Goal: Task Accomplishment & Management: Manage account settings

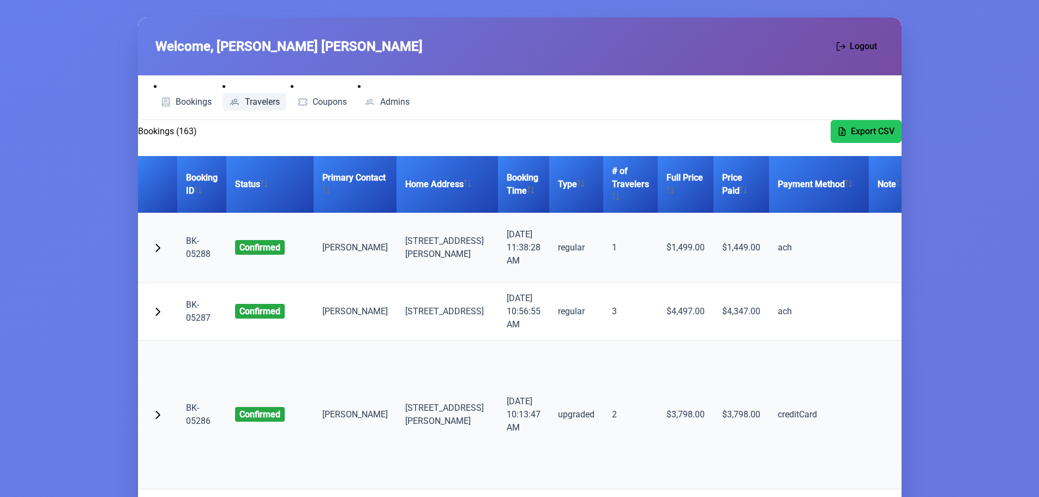
click at [247, 96] on link "Travelers" at bounding box center [255, 101] width 64 height 17
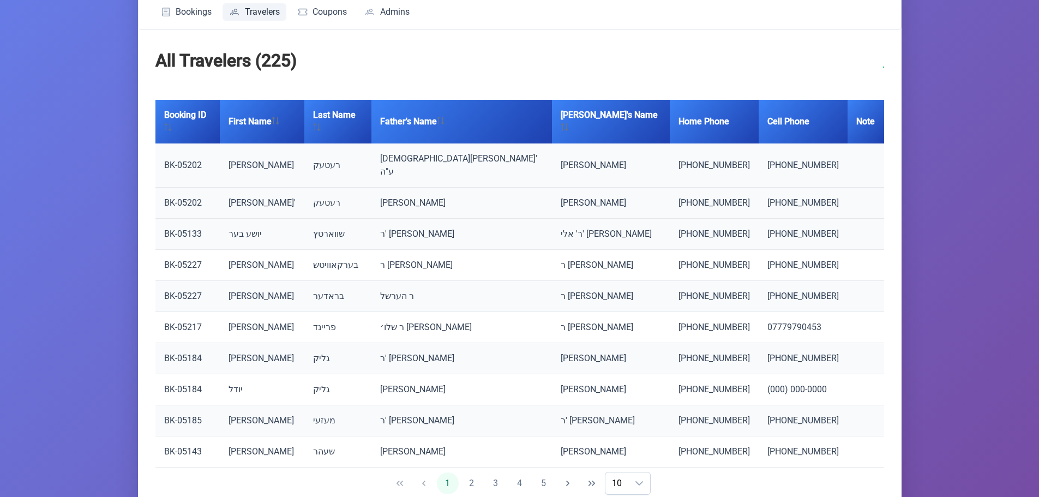
scroll to position [114, 0]
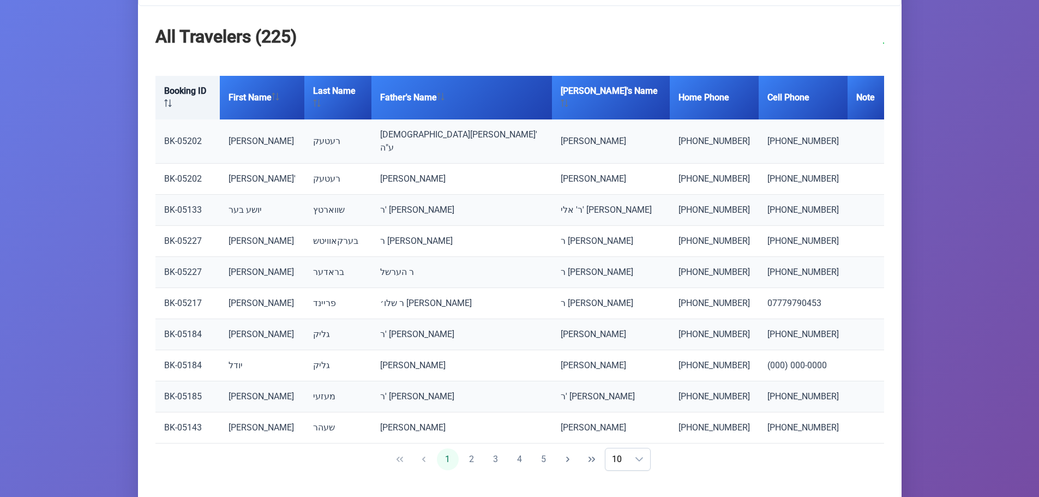
click at [185, 97] on th "Booking ID" at bounding box center [187, 98] width 65 height 44
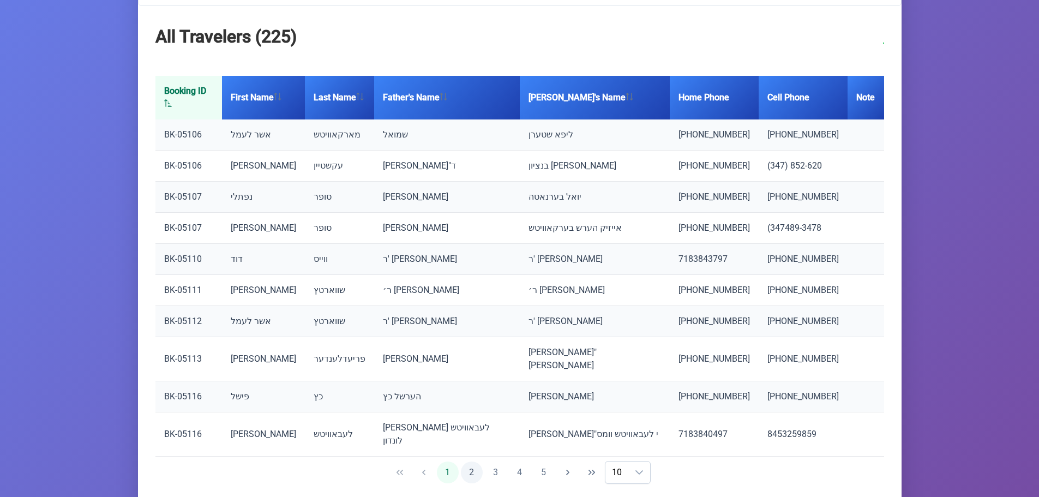
click at [475, 461] on button "2" at bounding box center [472, 472] width 22 height 22
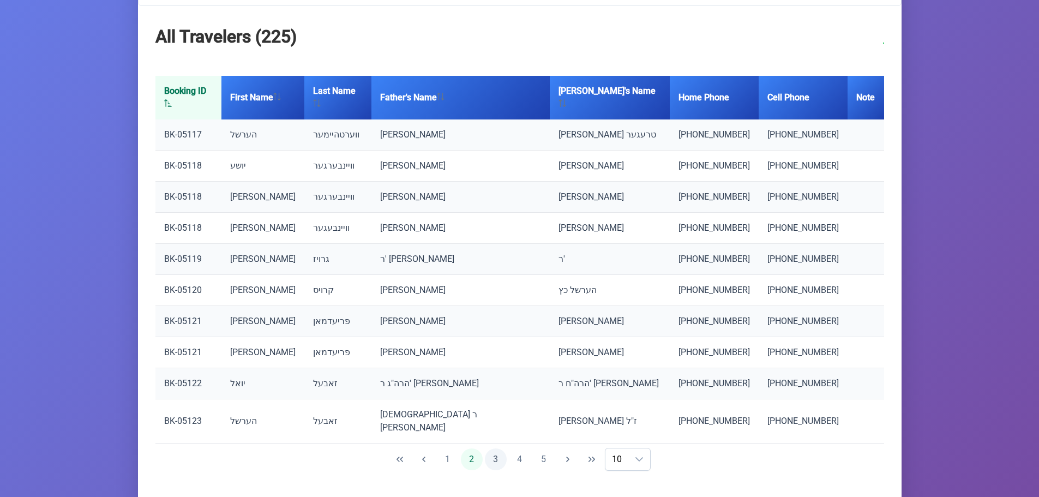
click at [493, 448] on button "3" at bounding box center [496, 459] width 22 height 22
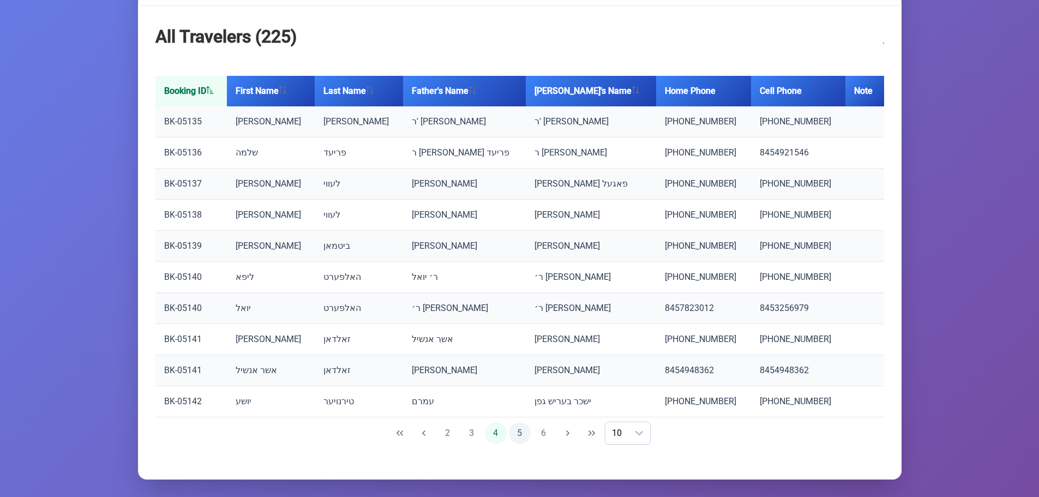
click at [518, 434] on button "5" at bounding box center [520, 433] width 22 height 22
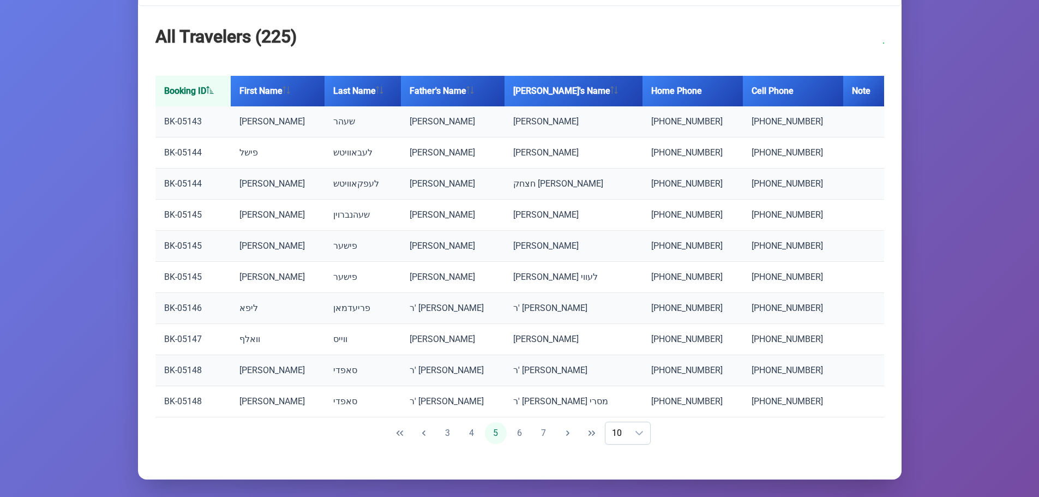
click at [518, 434] on button "6" at bounding box center [520, 433] width 22 height 22
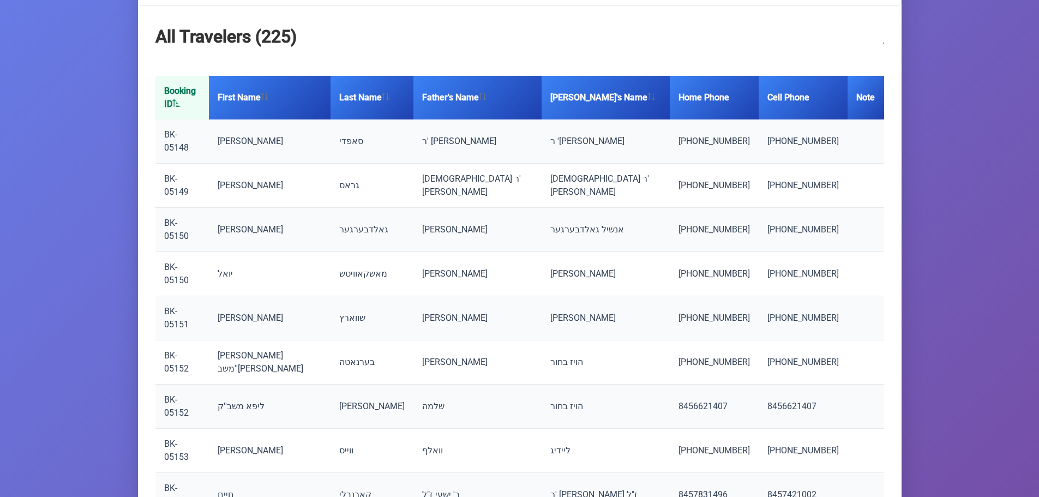
click at [179, 306] on link "BK-05151" at bounding box center [176, 317] width 25 height 23
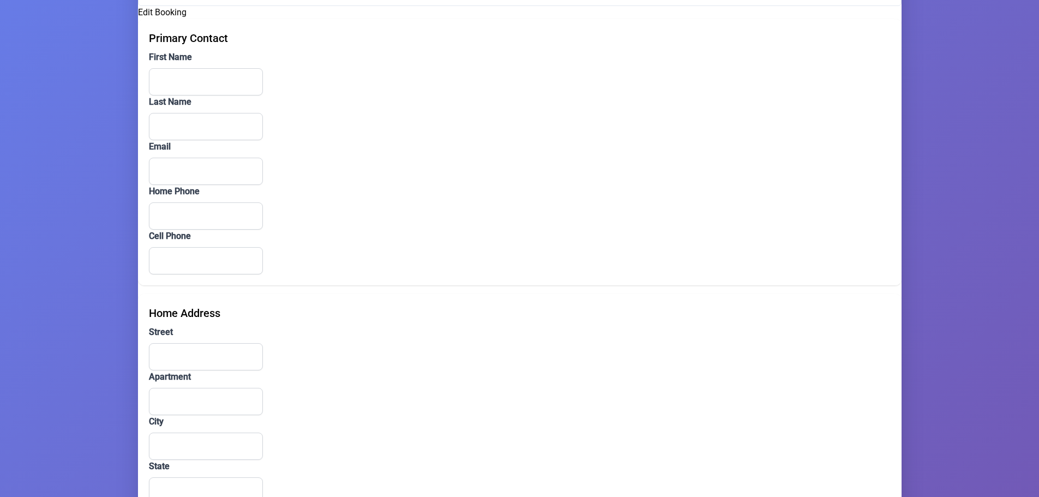
type input "Usher"
type input "Schwartz"
type input "usher154@gmail.com"
type input "(845) 637-4699"
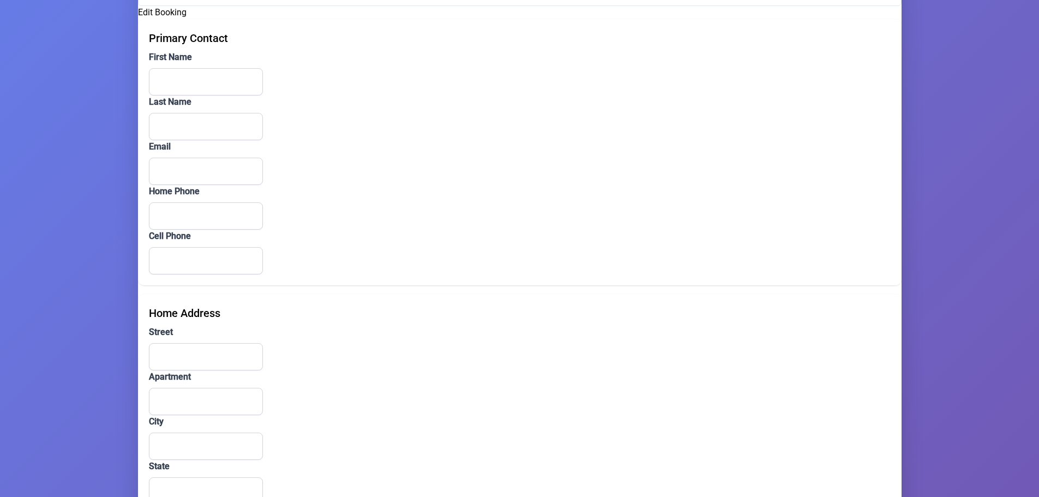
type input "9 Karlsburg Road"
type input "302"
type input "Kiryas Joel"
type input "NY"
type input "10950"
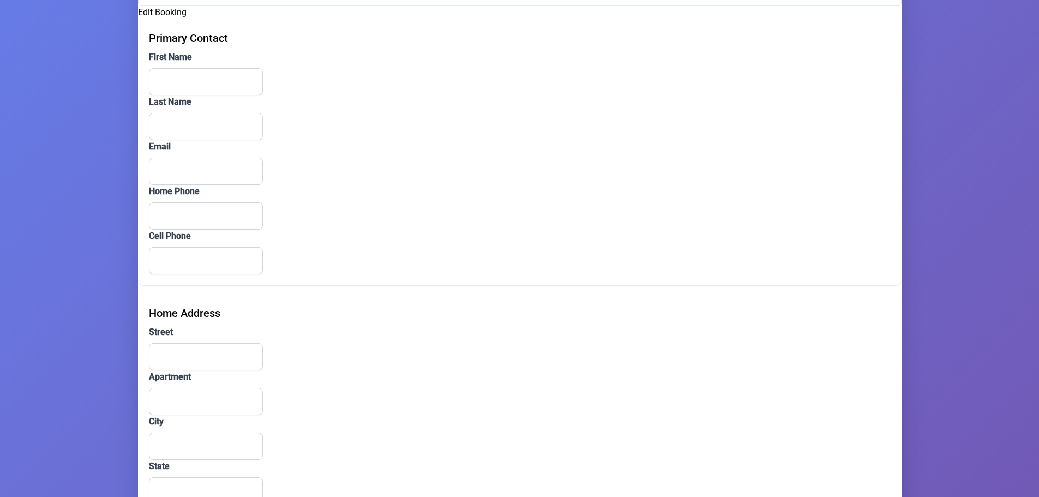
type input "creditCard"
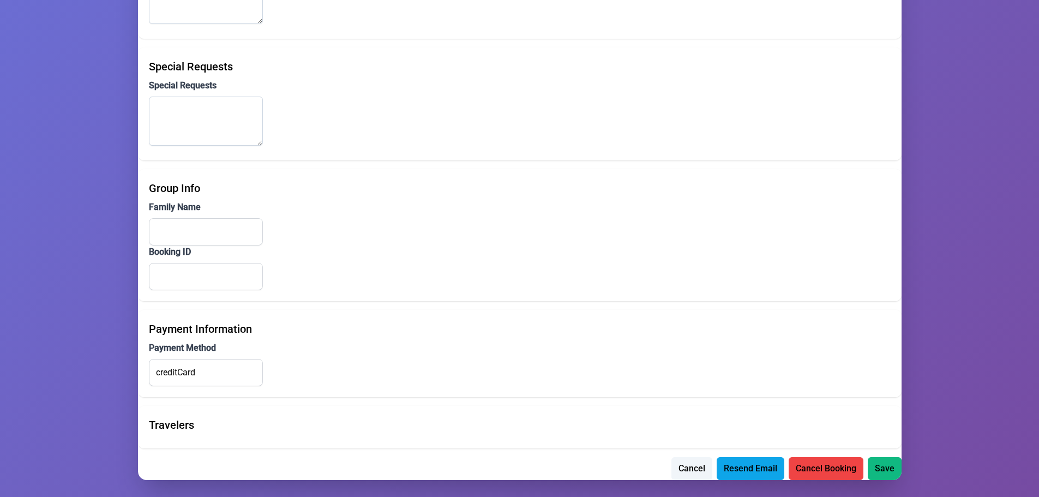
scroll to position [758, 0]
click at [749, 465] on span "Resend Email" at bounding box center [750, 466] width 53 height 13
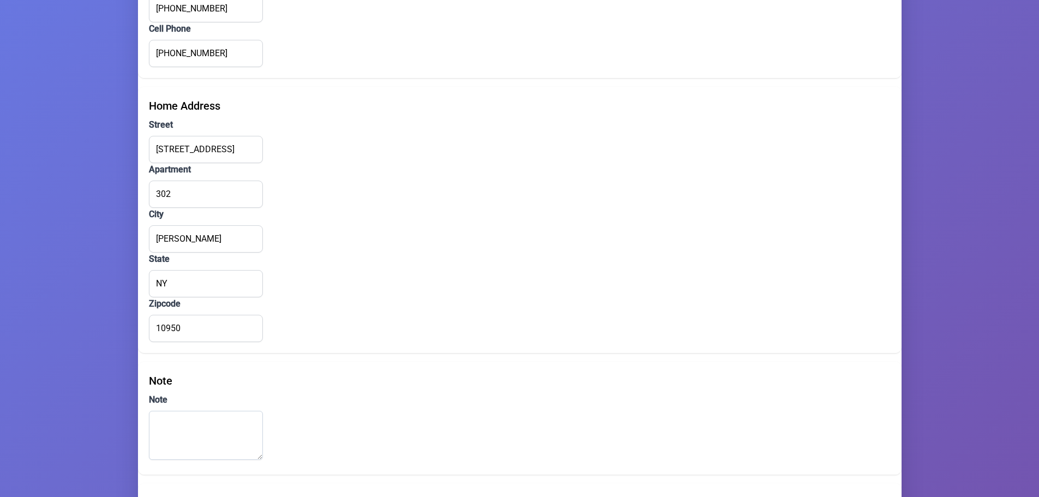
scroll to position [0, 0]
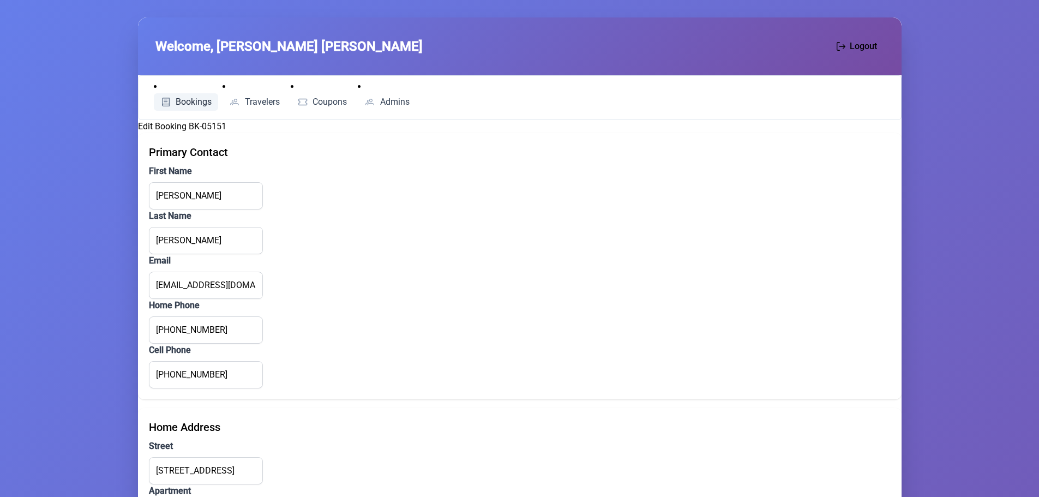
click at [196, 99] on span "Bookings" at bounding box center [194, 102] width 36 height 9
